Goal: Task Accomplishment & Management: Use online tool/utility

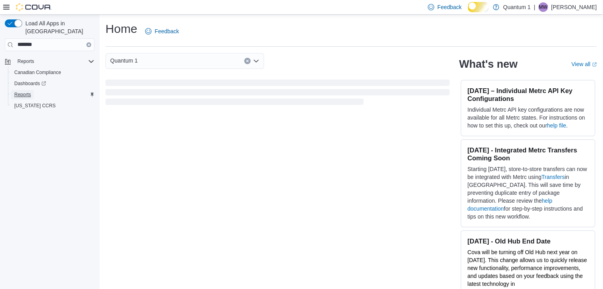
click at [29, 92] on span "Reports" at bounding box center [22, 95] width 17 height 6
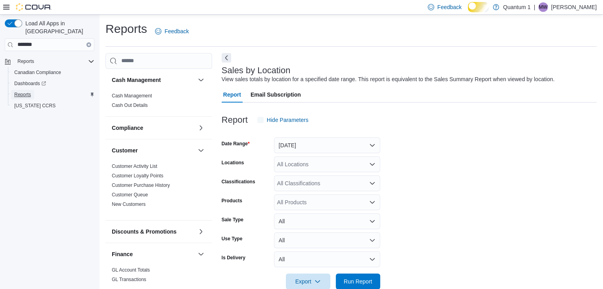
scroll to position [22, 0]
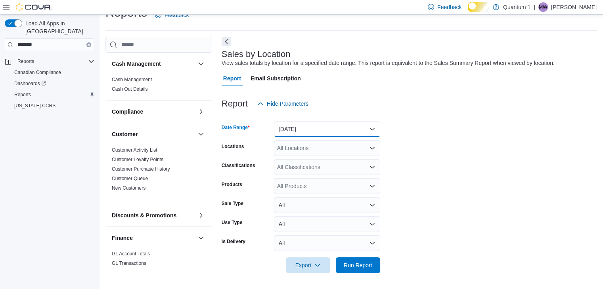
click at [373, 129] on button "Yesterday" at bounding box center [327, 129] width 106 height 16
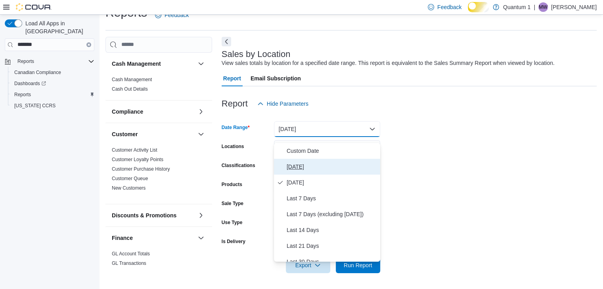
click at [293, 162] on span "[DATE]" at bounding box center [332, 167] width 90 height 10
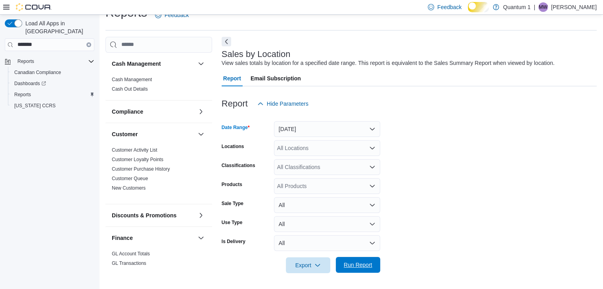
click at [360, 265] on span "Run Report" at bounding box center [358, 265] width 29 height 8
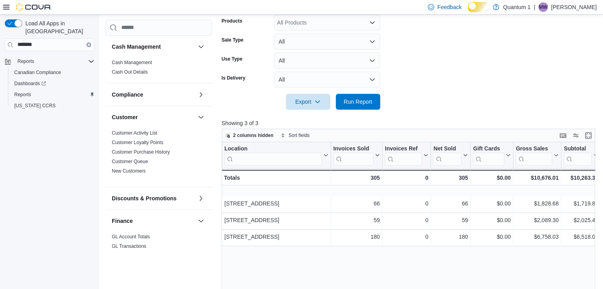
scroll to position [181, 0]
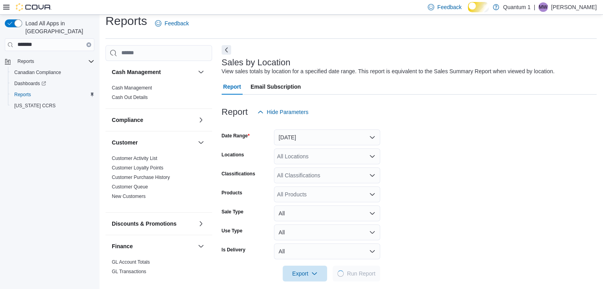
scroll to position [22, 0]
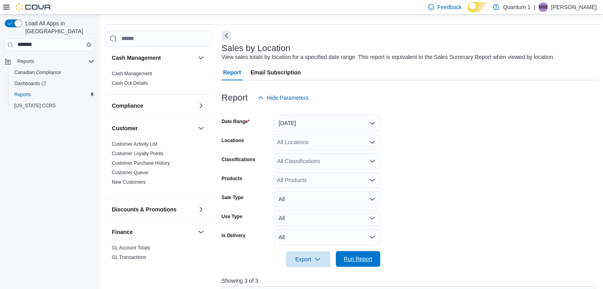
drag, startPoint x: 354, startPoint y: 265, endPoint x: 416, endPoint y: 172, distance: 112.2
click at [354, 264] on span "Run Report" at bounding box center [358, 260] width 29 height 8
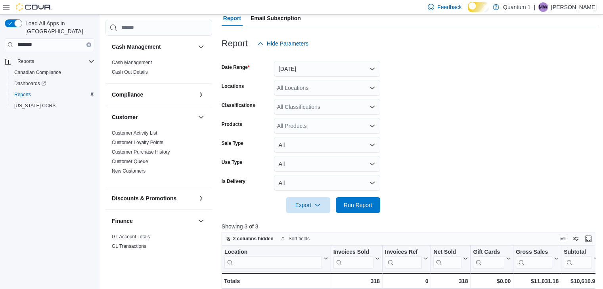
scroll to position [181, 0]
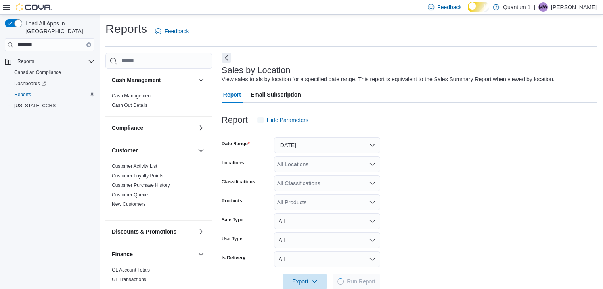
scroll to position [22, 0]
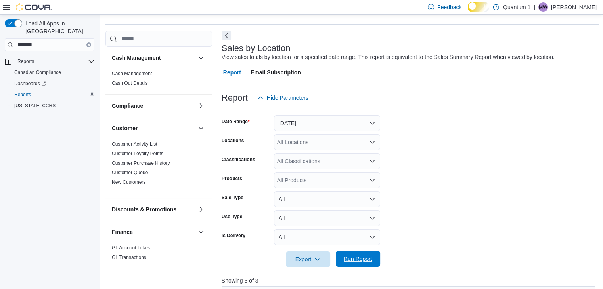
click at [350, 263] on span "Run Report" at bounding box center [358, 259] width 29 height 8
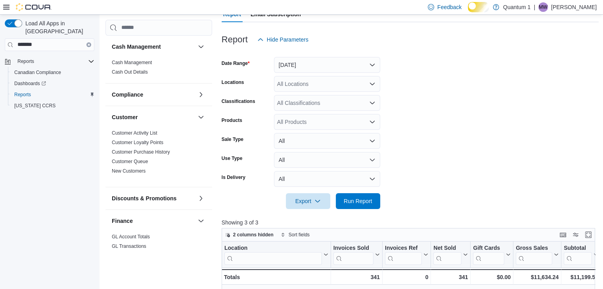
scroll to position [181, 0]
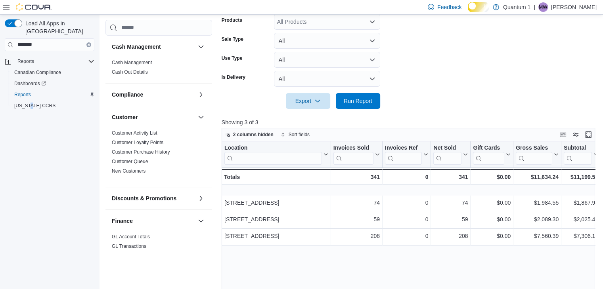
drag, startPoint x: 277, startPoint y: 124, endPoint x: 36, endPoint y: 190, distance: 249.7
click at [36, 190] on div "Load All Apps in [GEOGRAPHIC_DATA] ******* Reports Canadian Compliance Dashboar…" at bounding box center [49, 154] width 99 height 278
click at [358, 105] on span "Run Report" at bounding box center [358, 101] width 29 height 8
click at [364, 105] on span "Run Report" at bounding box center [358, 101] width 29 height 8
